Goal: Information Seeking & Learning: Check status

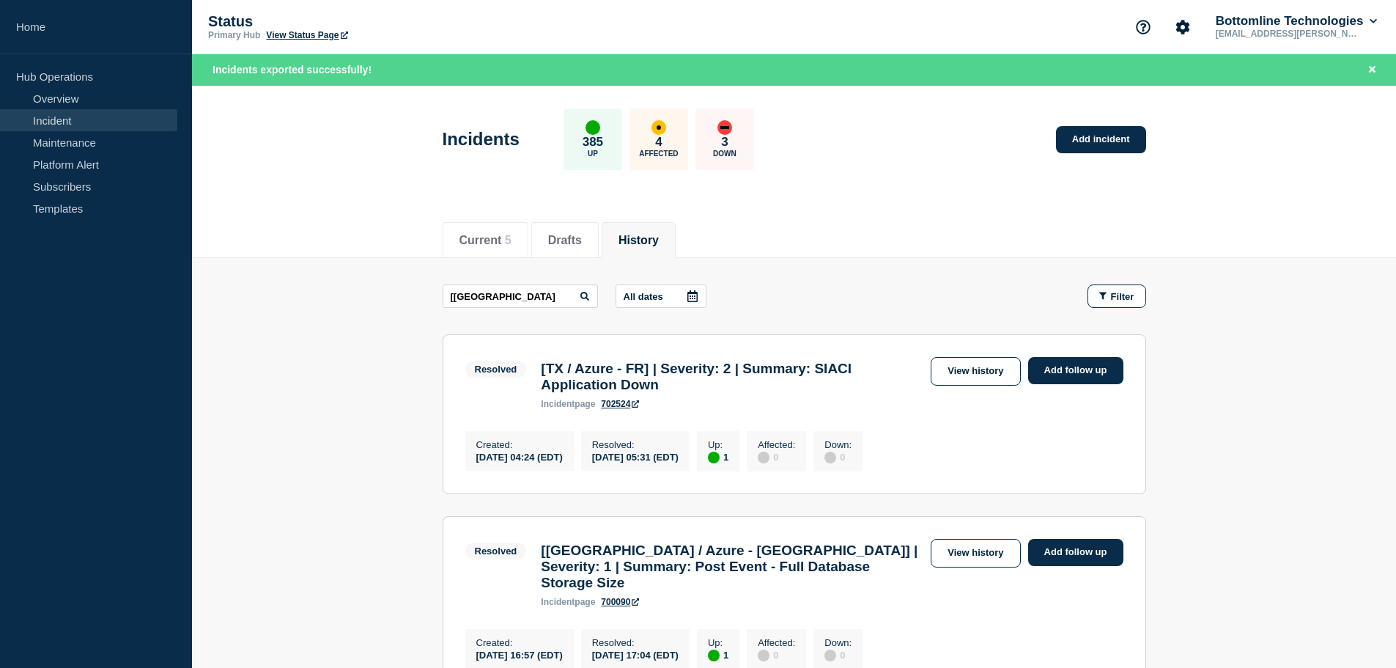
click at [698, 295] on icon at bounding box center [693, 296] width 12 height 12
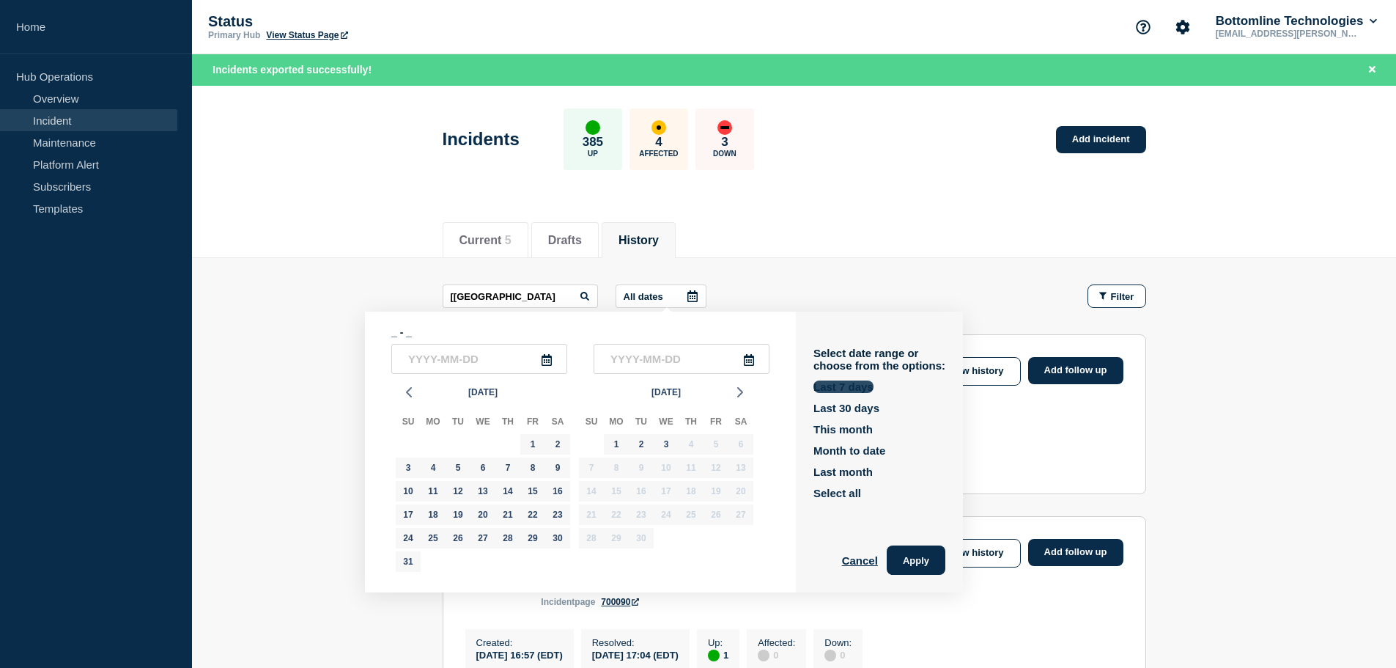
click at [850, 385] on button "Last 7 days" at bounding box center [843, 386] width 60 height 12
type input "[DATE]"
click at [918, 558] on button "Apply" at bounding box center [916, 559] width 59 height 29
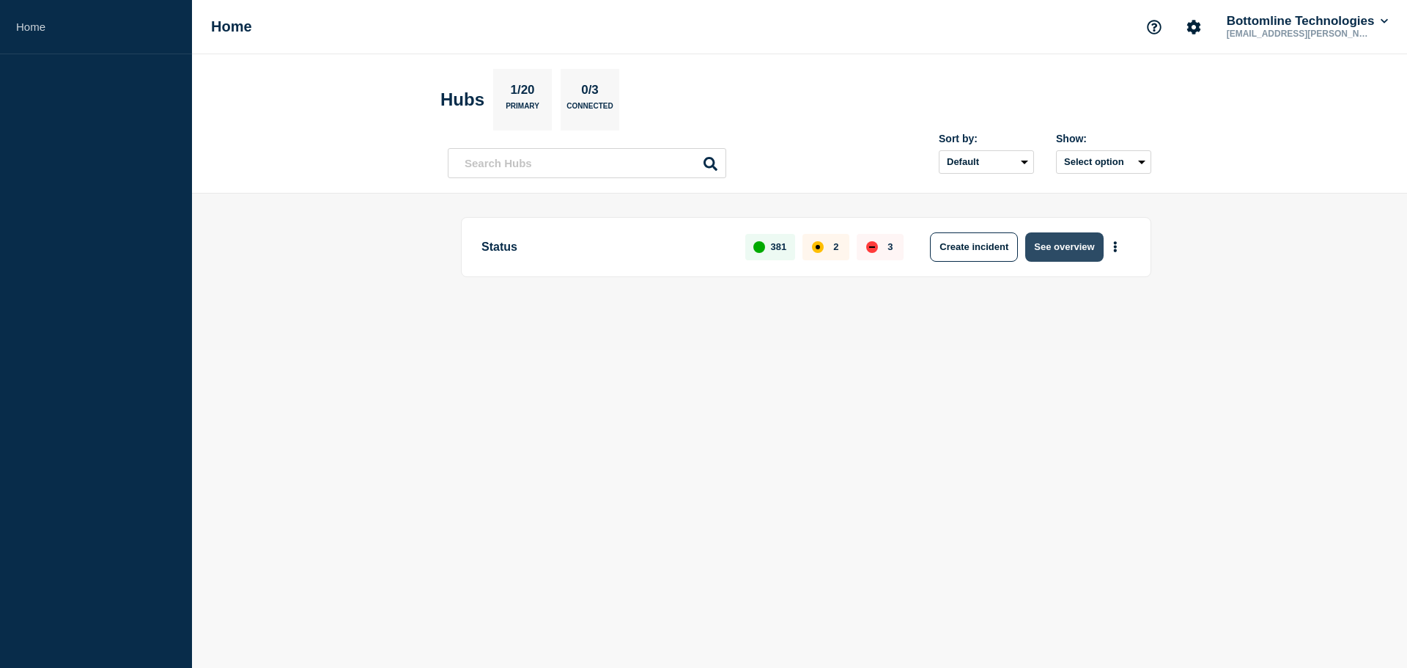
click at [1067, 249] on button "See overview" at bounding box center [1064, 246] width 78 height 29
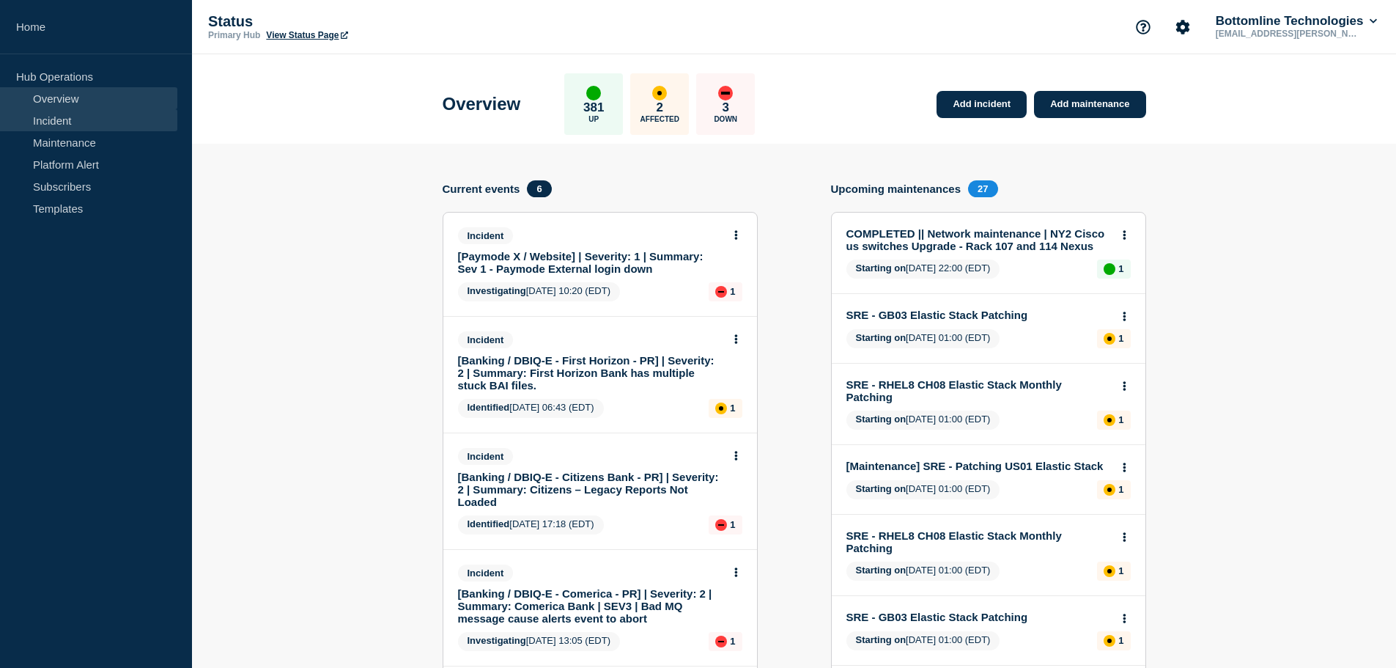
click at [71, 125] on link "Incident" at bounding box center [88, 120] width 177 height 22
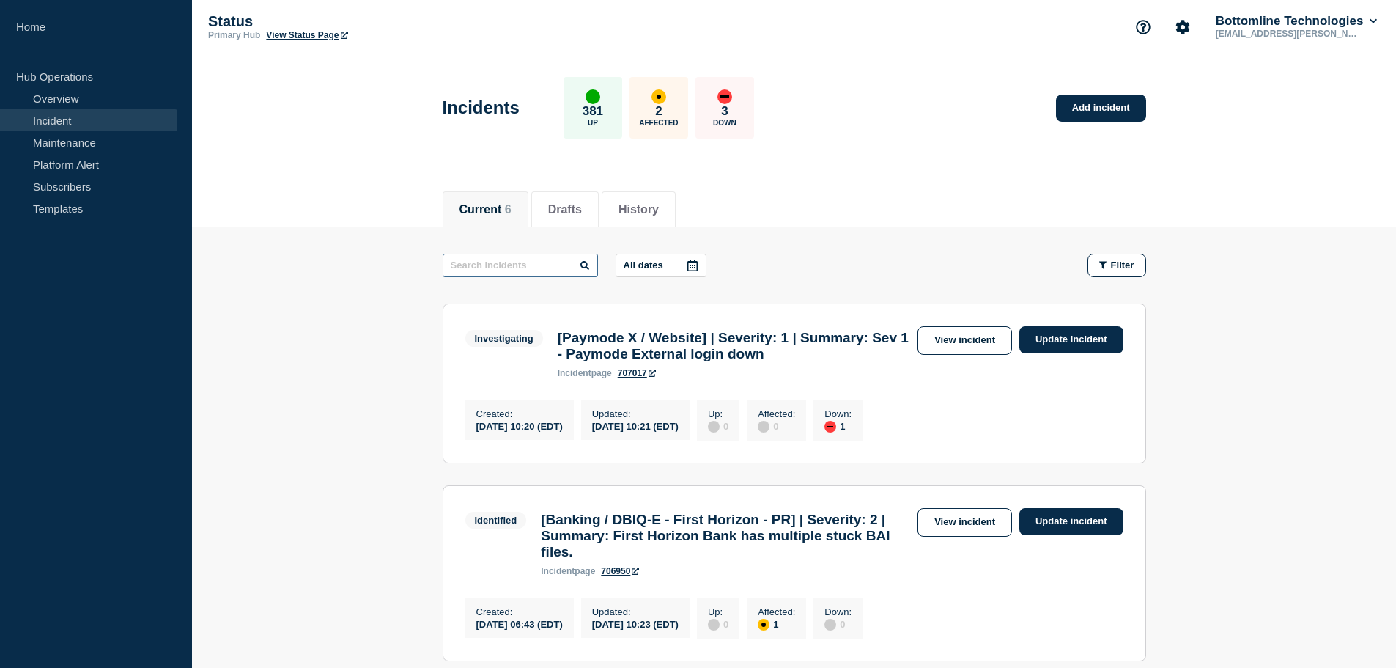
click at [504, 259] on input "text" at bounding box center [520, 265] width 155 height 23
type input "[[GEOGRAPHIC_DATA]"
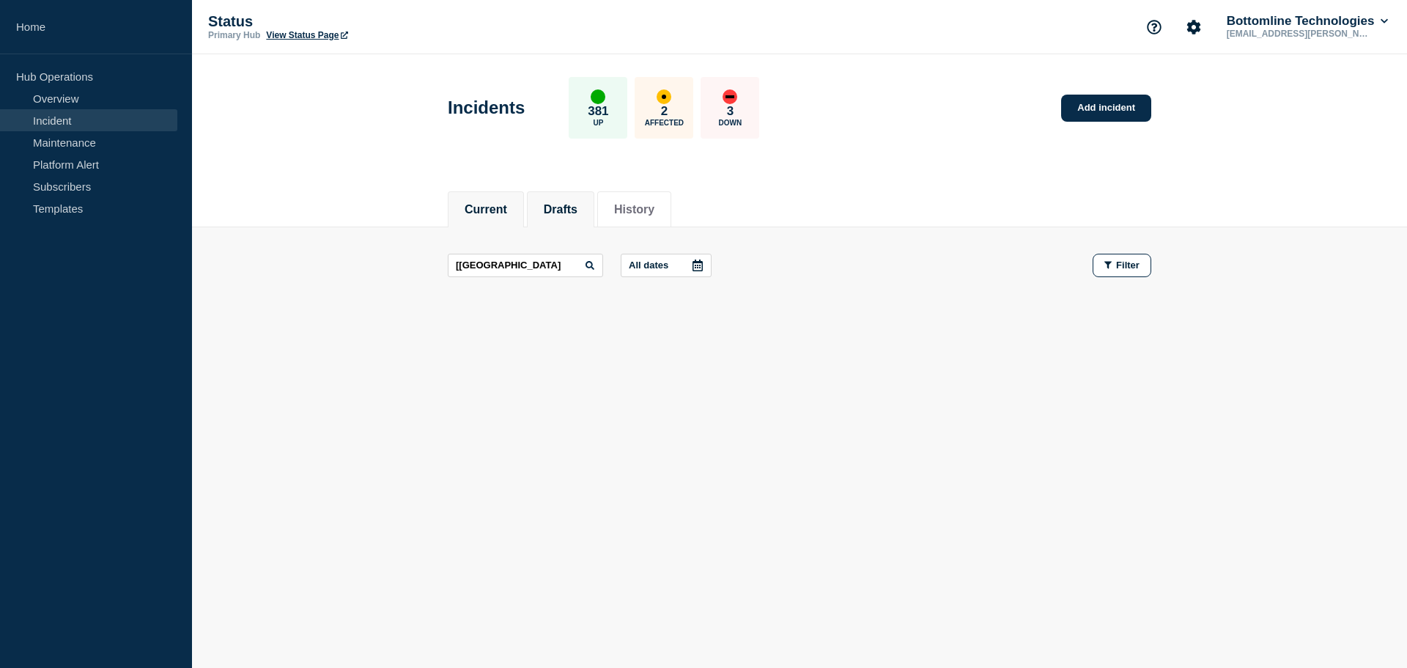
click at [577, 211] on button "Drafts" at bounding box center [561, 209] width 34 height 13
click at [498, 207] on button "Current 6" at bounding box center [491, 209] width 52 height 13
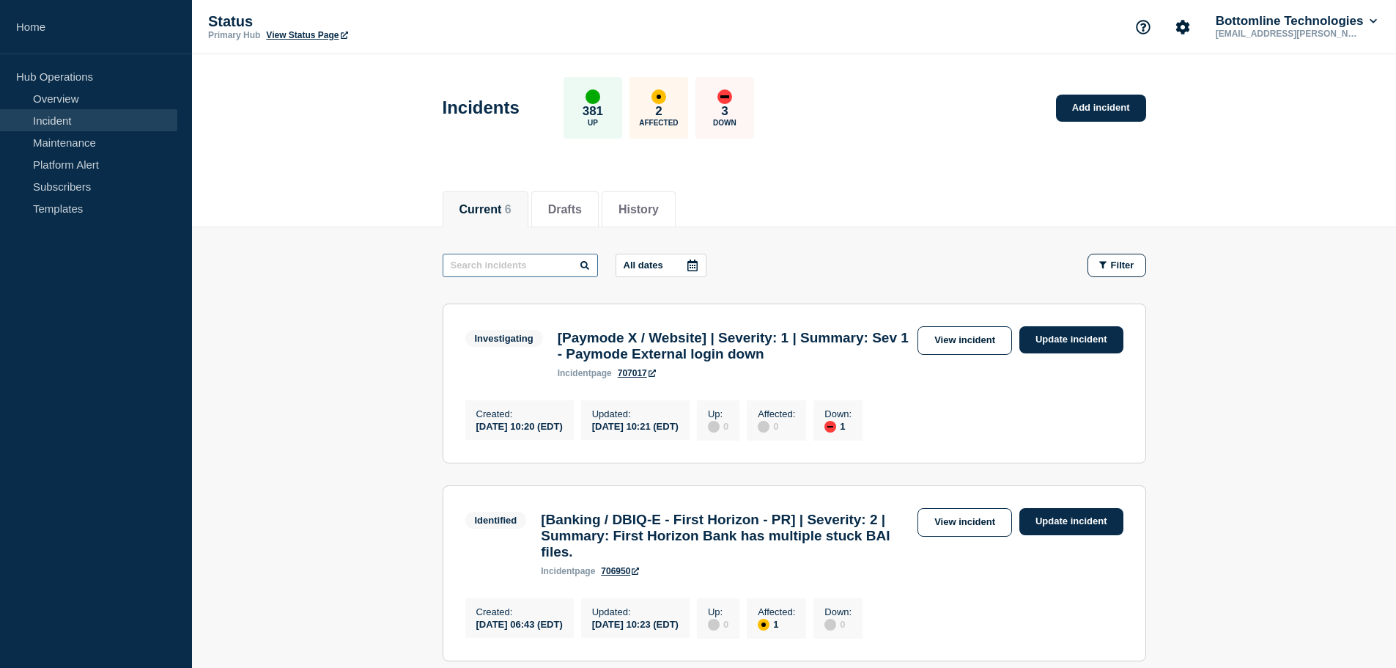
click at [479, 267] on input "text" at bounding box center [520, 265] width 155 height 23
click at [657, 208] on button "History" at bounding box center [638, 209] width 40 height 13
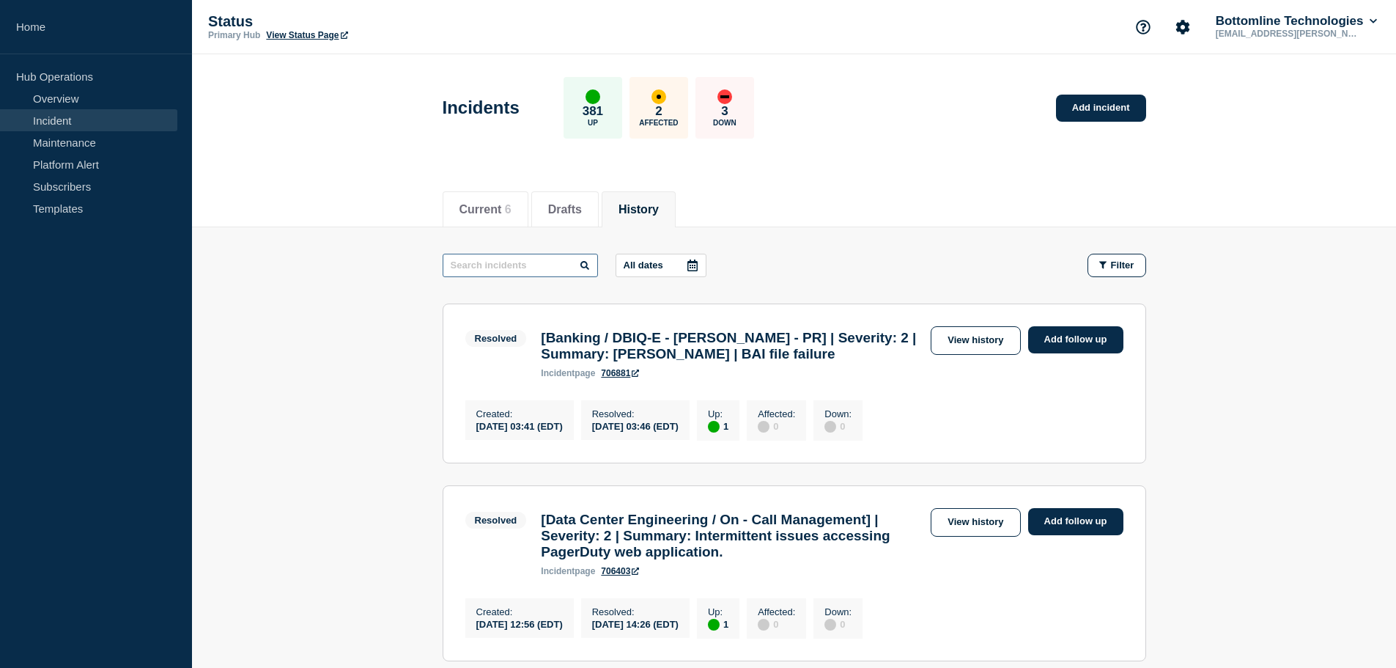
click at [511, 256] on input "text" at bounding box center [520, 265] width 155 height 23
drag, startPoint x: 478, startPoint y: 259, endPoint x: 413, endPoint y: 256, distance: 65.3
type input "MAF"
